Goal: Information Seeking & Learning: Learn about a topic

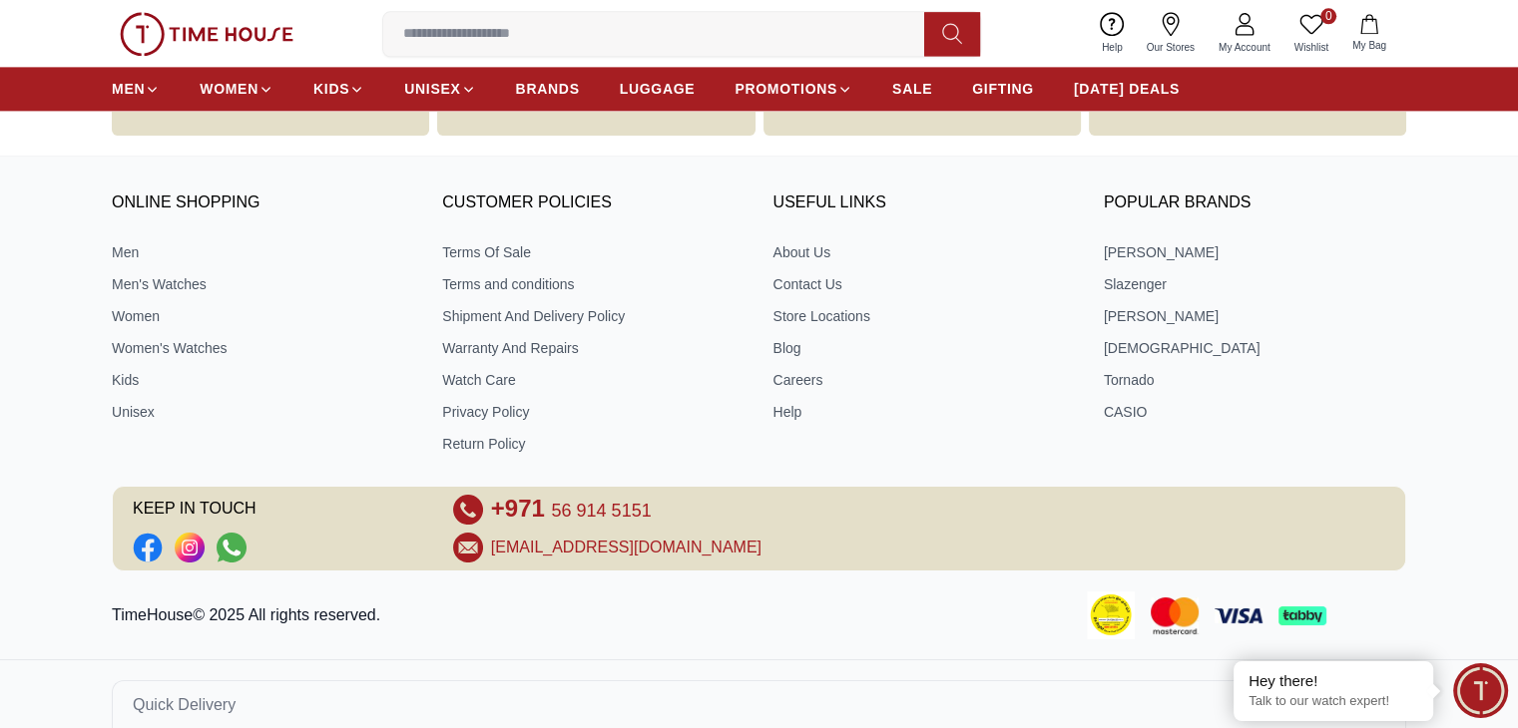
scroll to position [2753, 0]
click at [817, 276] on link "Contact Us" at bounding box center [924, 285] width 302 height 20
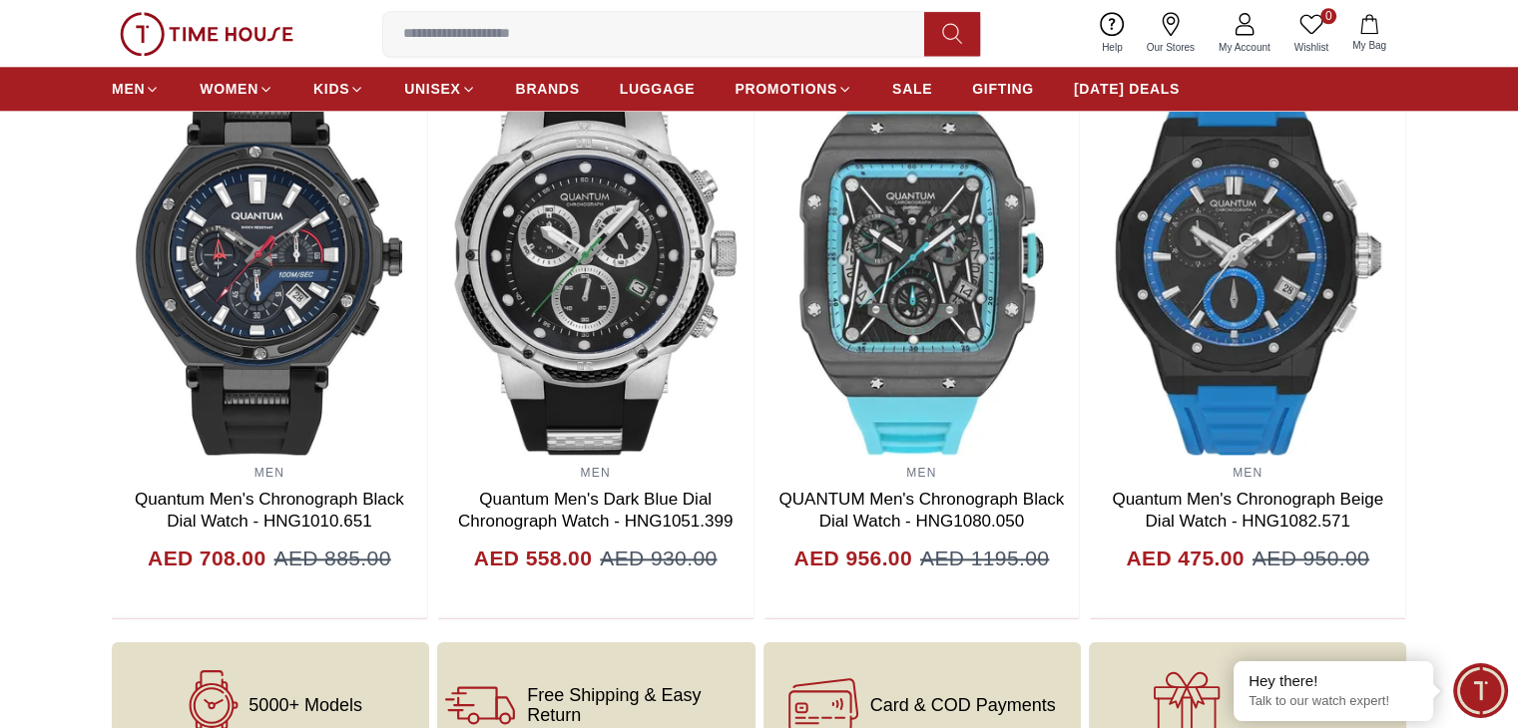
scroll to position [2772, 0]
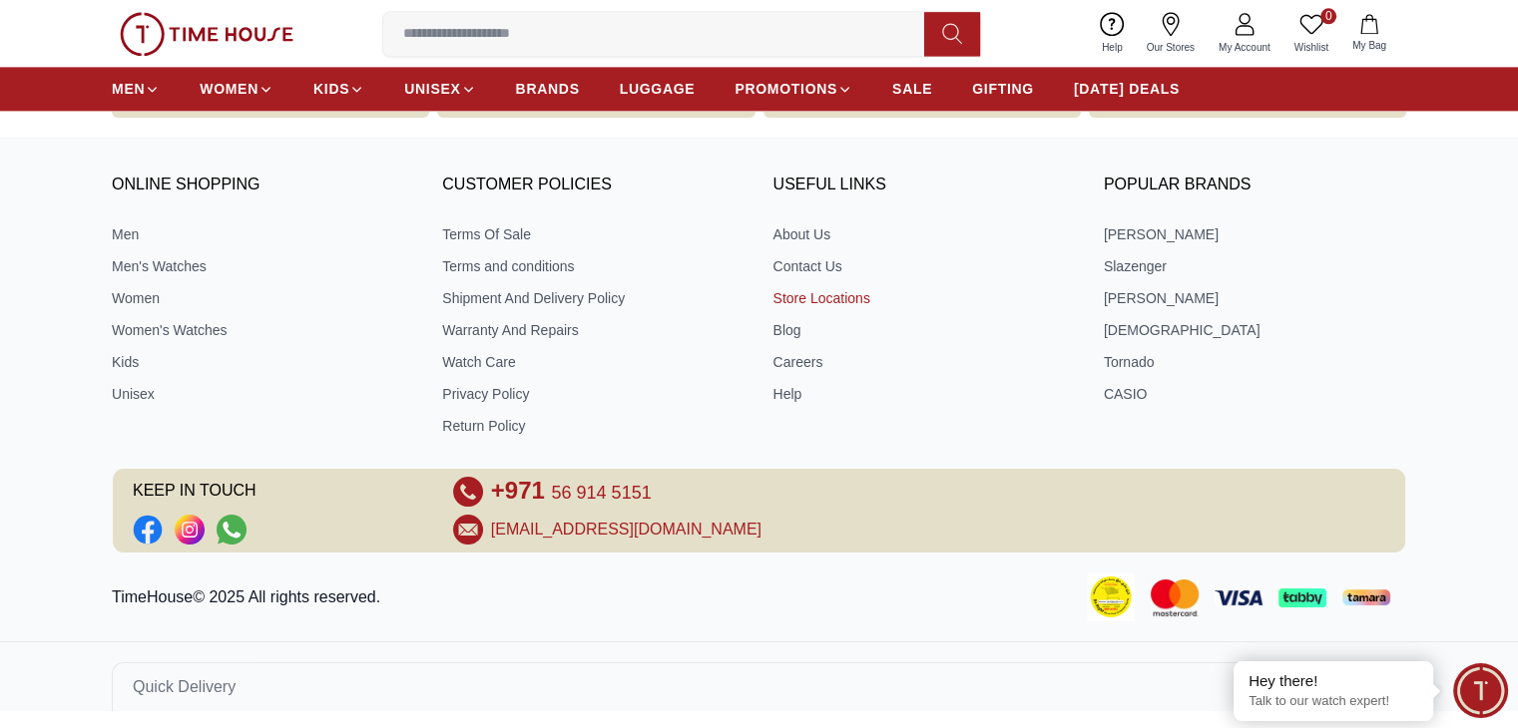
click at [847, 298] on link "Store Locations" at bounding box center [924, 298] width 302 height 20
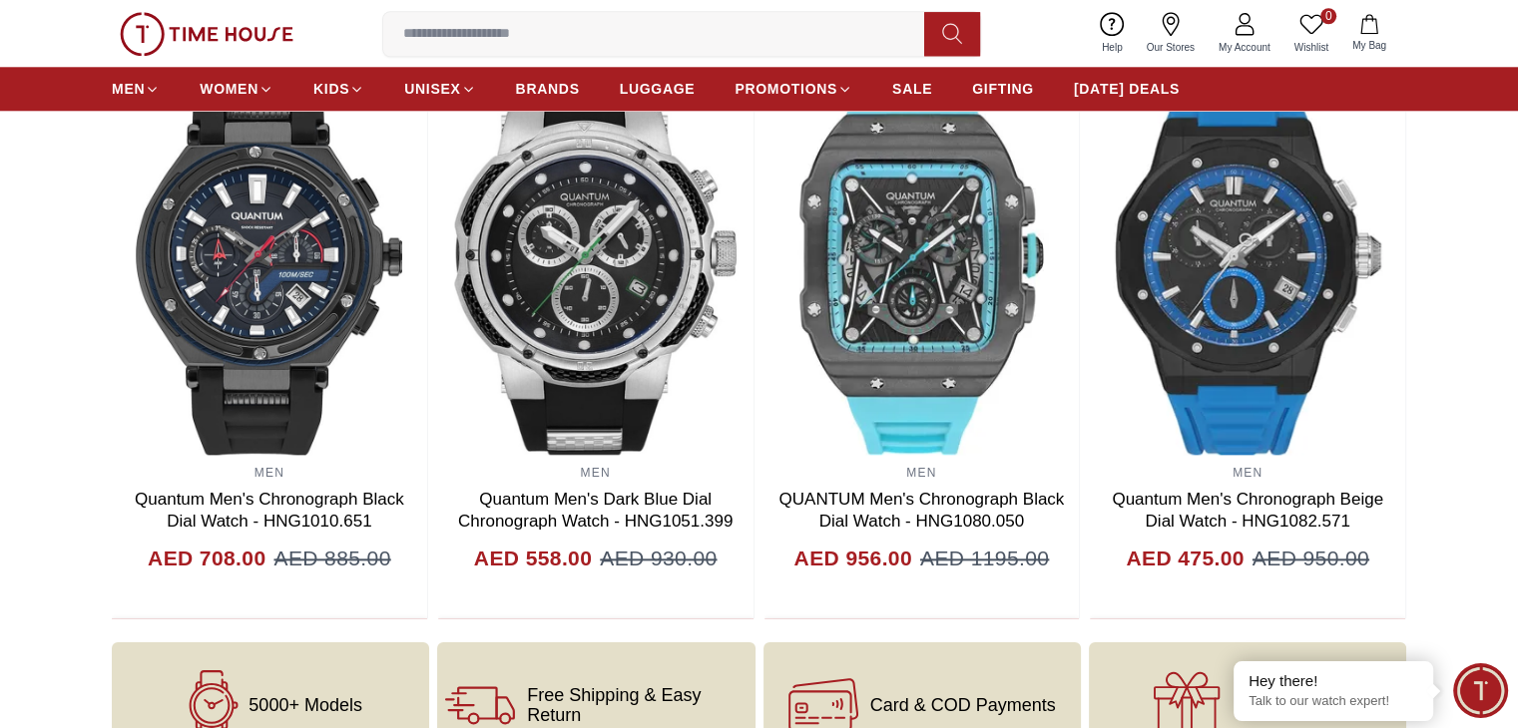
scroll to position [2772, 0]
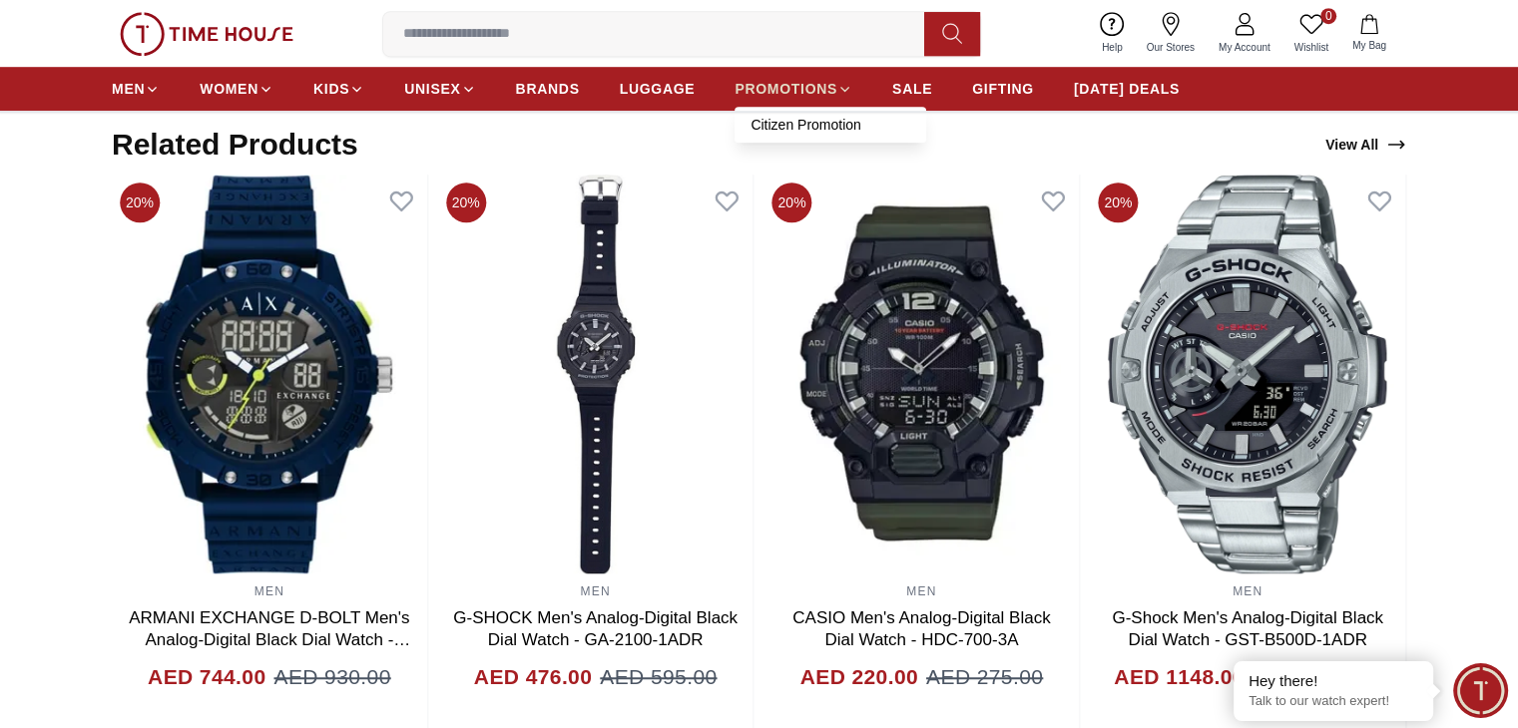
scroll to position [1352, 0]
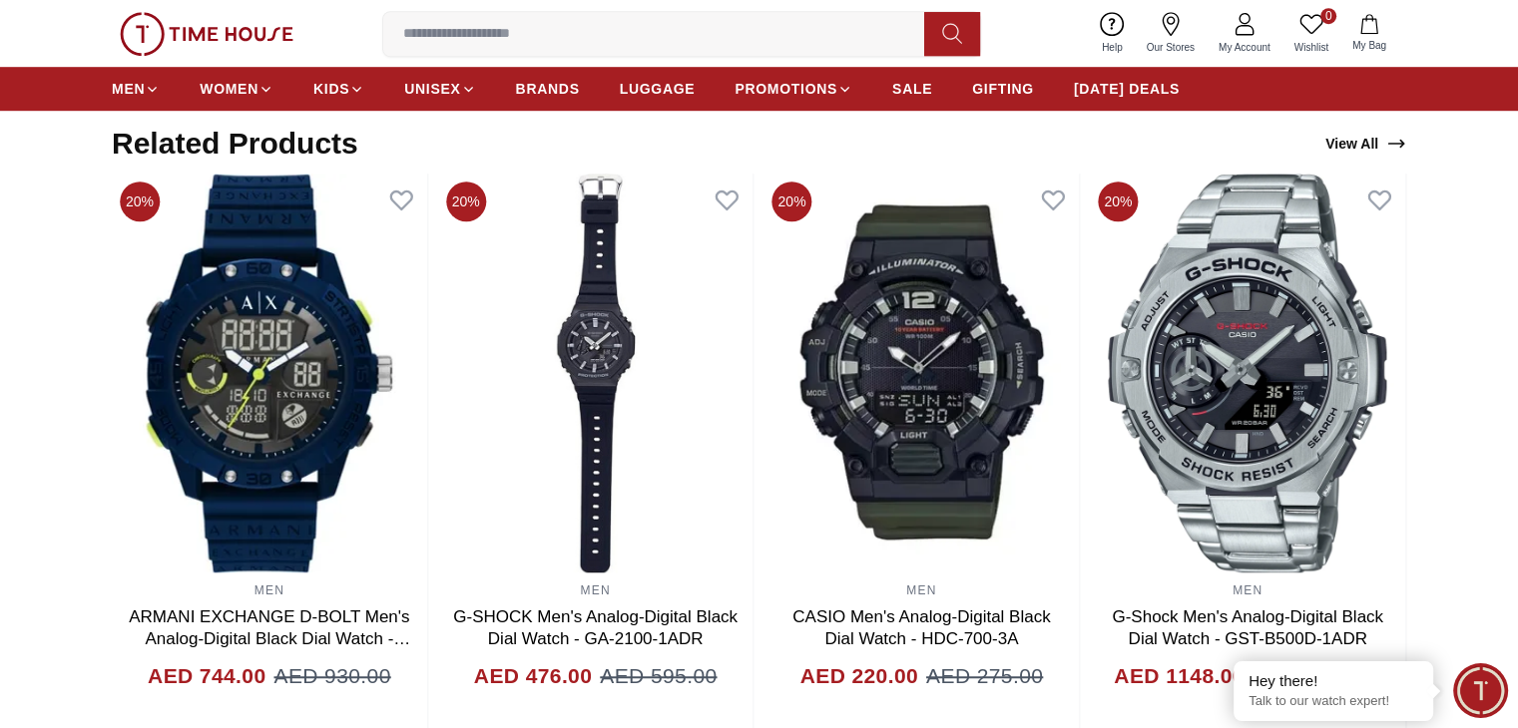
click at [713, 35] on input at bounding box center [661, 34] width 557 height 40
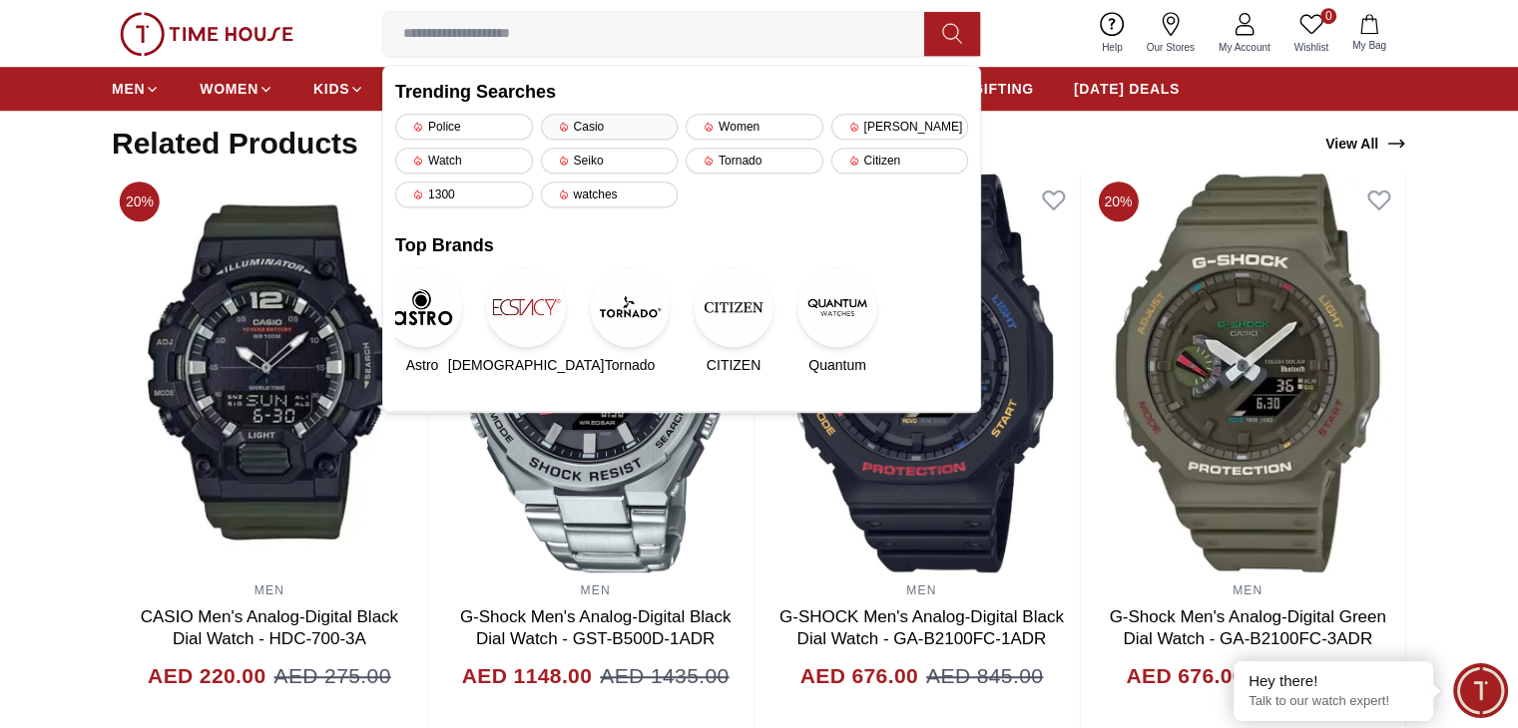
click at [589, 125] on div "Casio" at bounding box center [610, 127] width 138 height 26
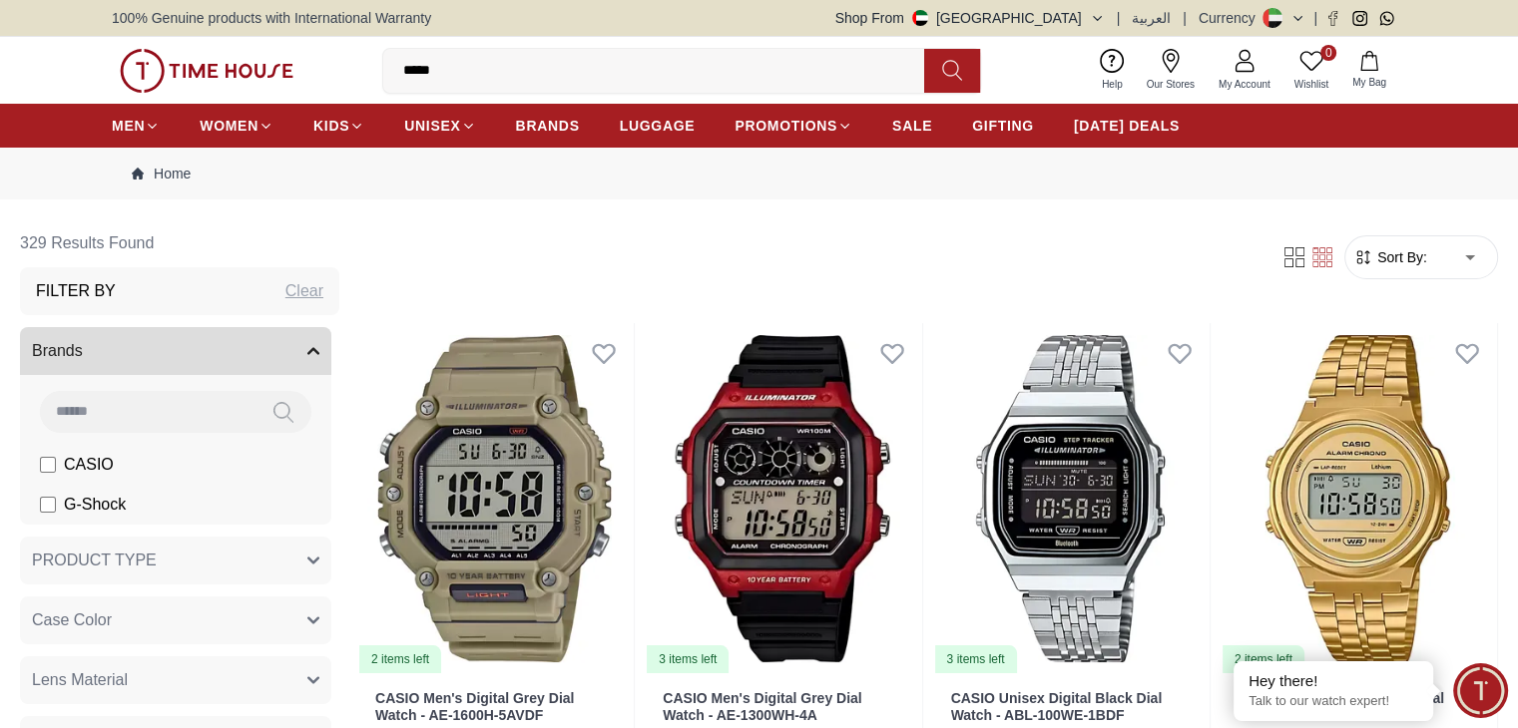
click at [157, 558] on span "PRODUCT TYPE" at bounding box center [94, 561] width 125 height 24
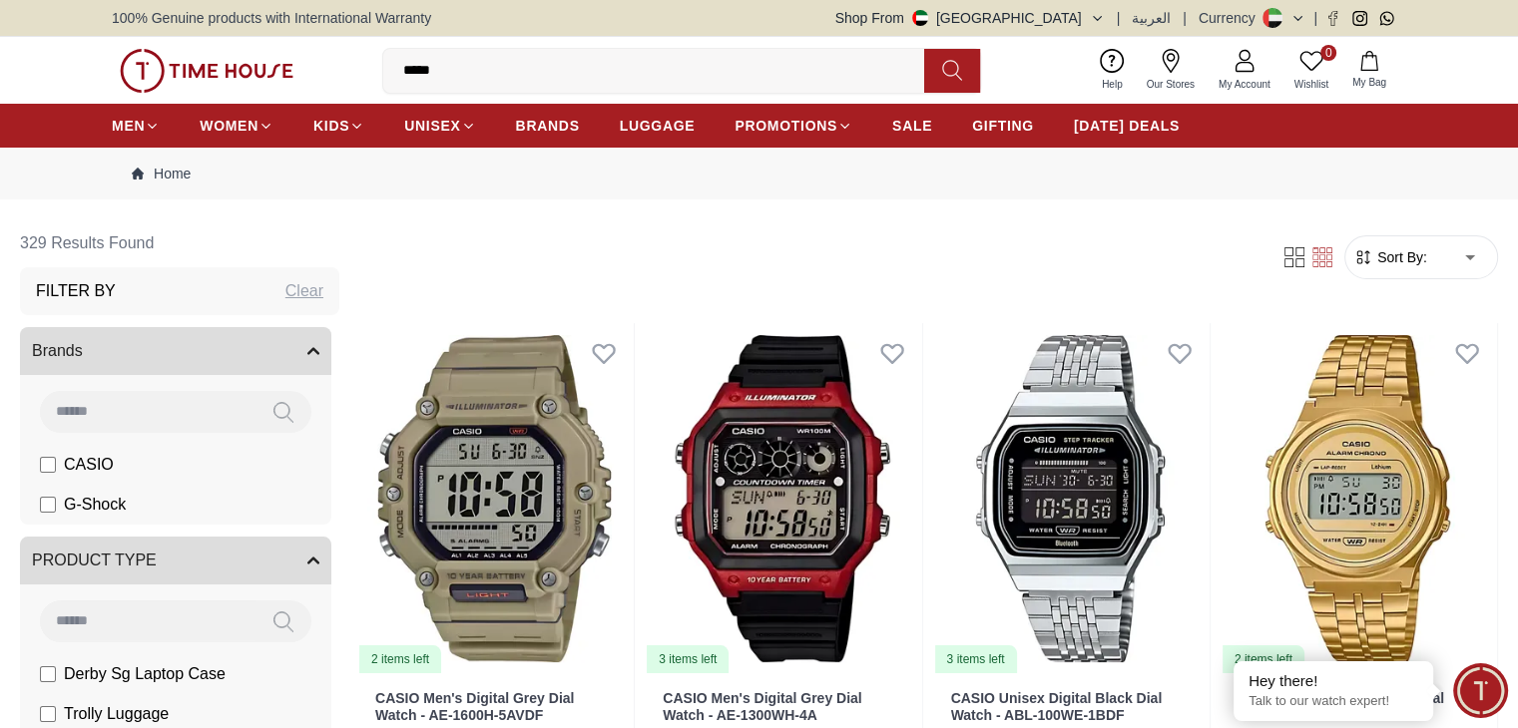
click at [157, 572] on span "PRODUCT TYPE" at bounding box center [94, 561] width 125 height 24
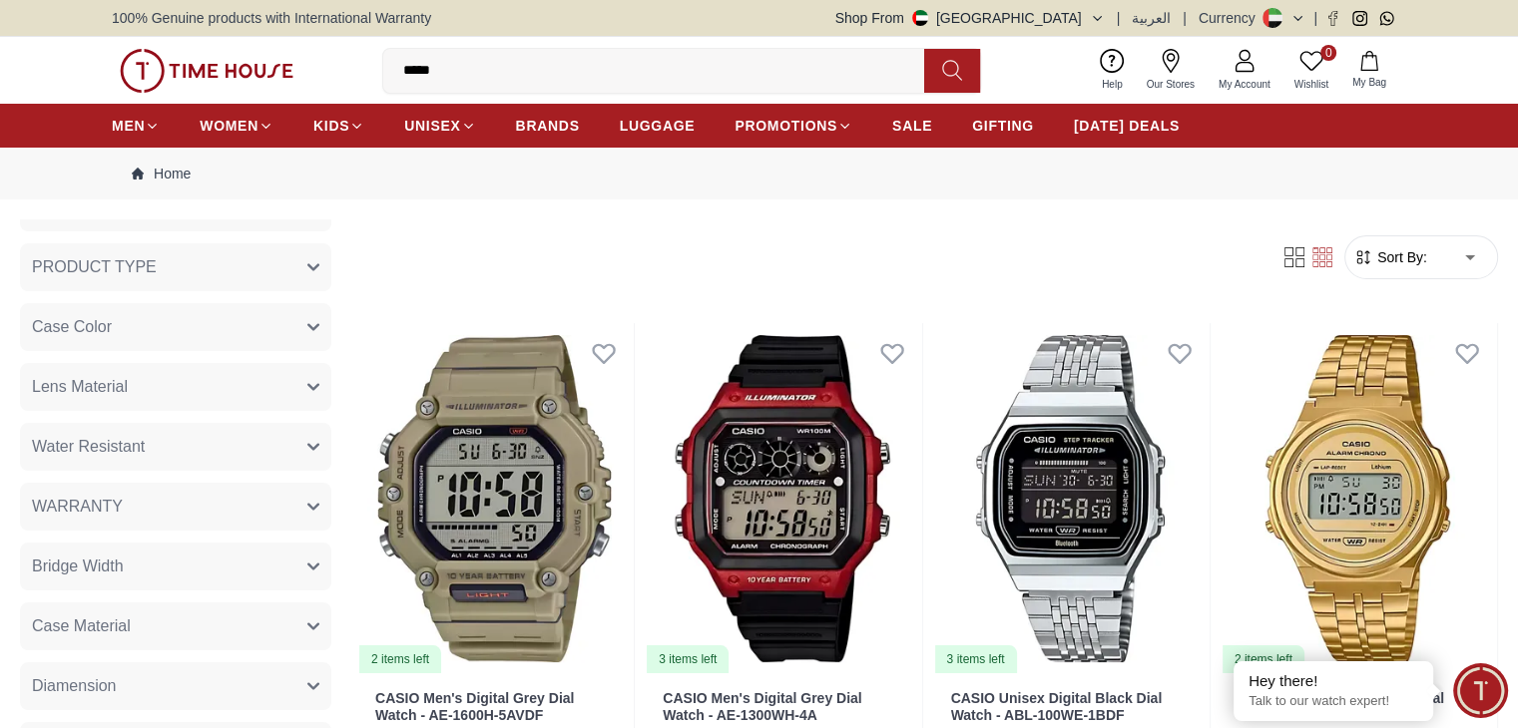
scroll to position [291, 0]
click at [196, 340] on button "Case Color" at bounding box center [175, 329] width 311 height 48
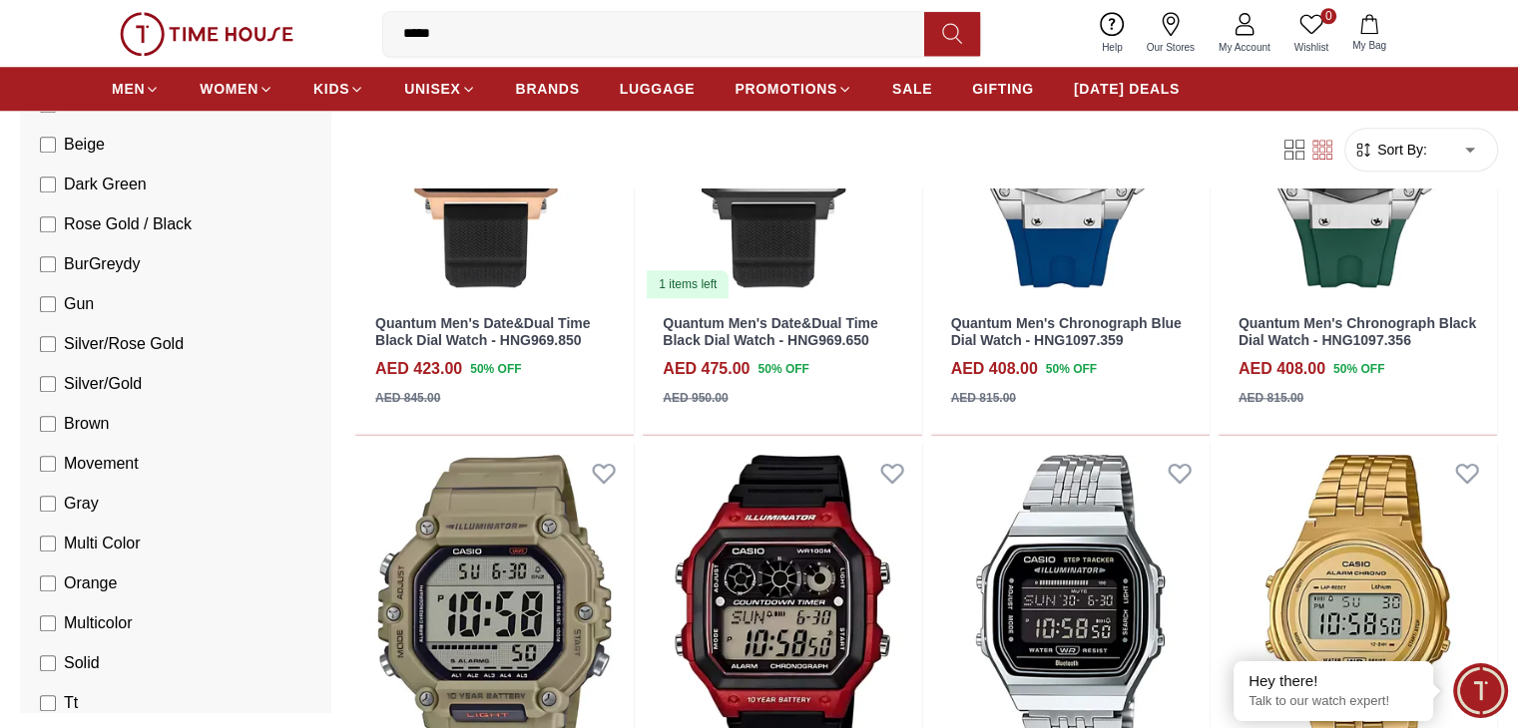
scroll to position [1920, 0]
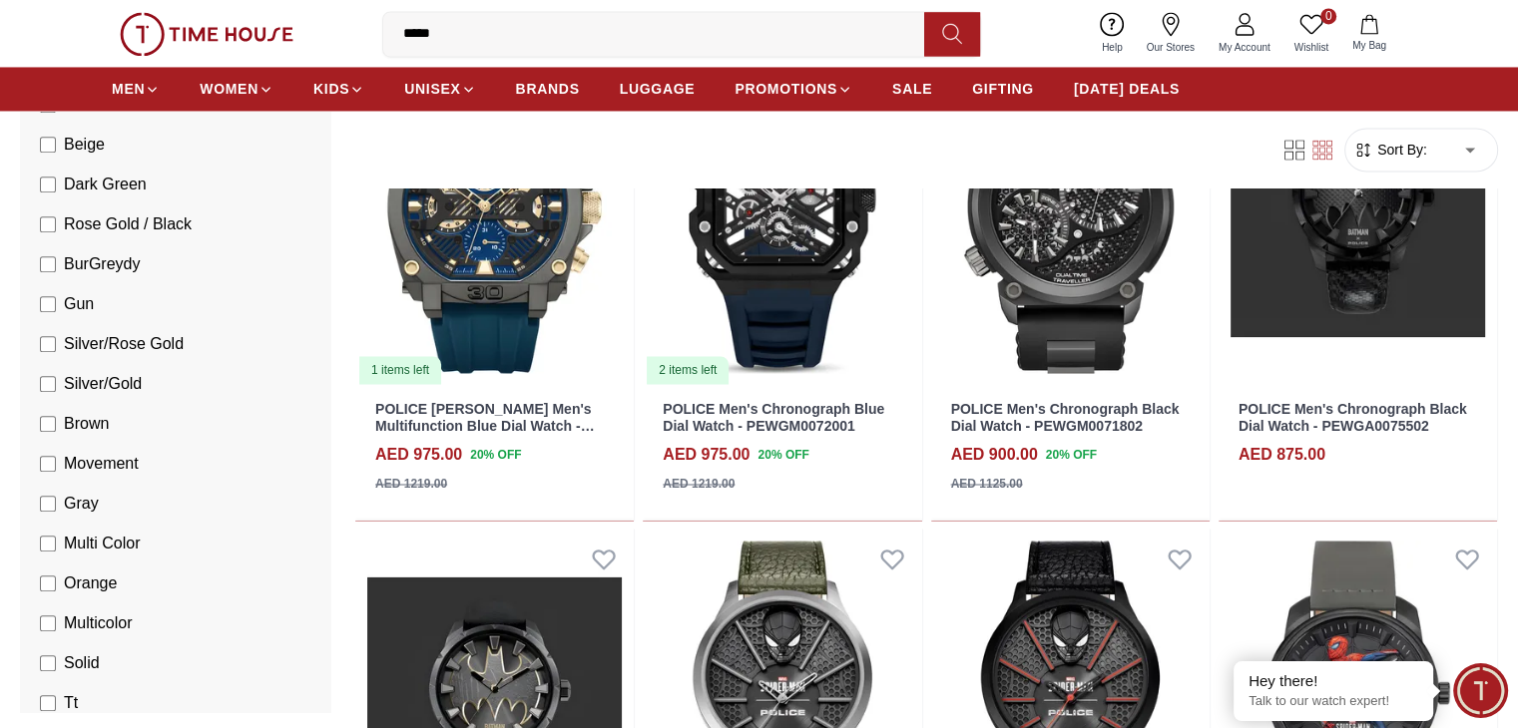
scroll to position [3257, 0]
